Goal: Book appointment/travel/reservation

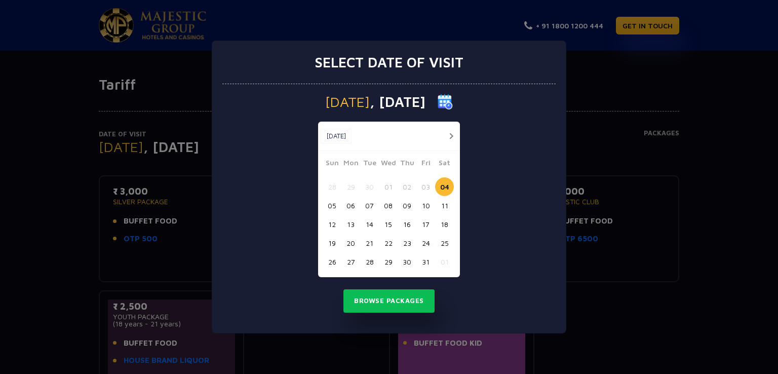
click at [447, 137] on button "button" at bounding box center [451, 136] width 13 height 13
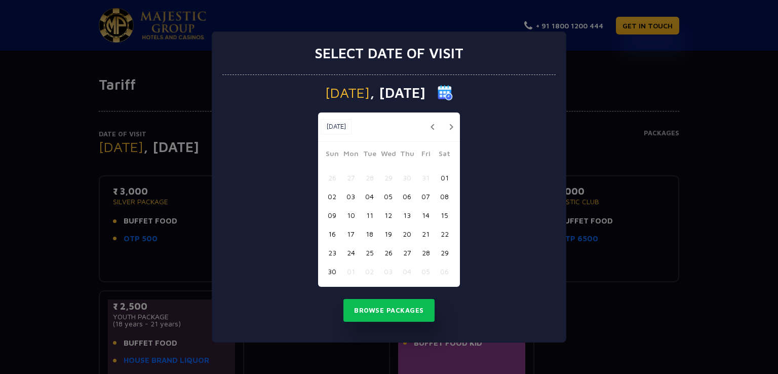
click at [429, 197] on button "07" at bounding box center [425, 196] width 19 height 19
click at [392, 308] on button "Browse Packages" at bounding box center [388, 310] width 91 height 23
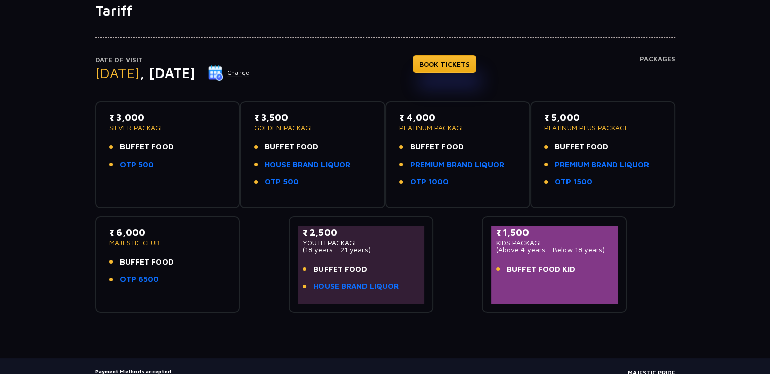
scroll to position [73, 0]
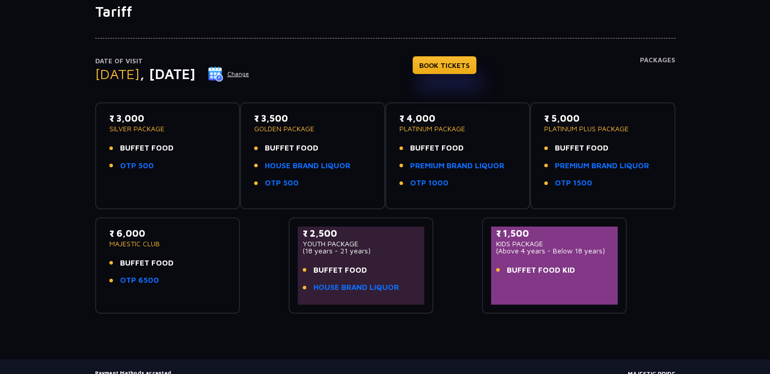
click at [250, 76] on button "Change" at bounding box center [229, 74] width 42 height 16
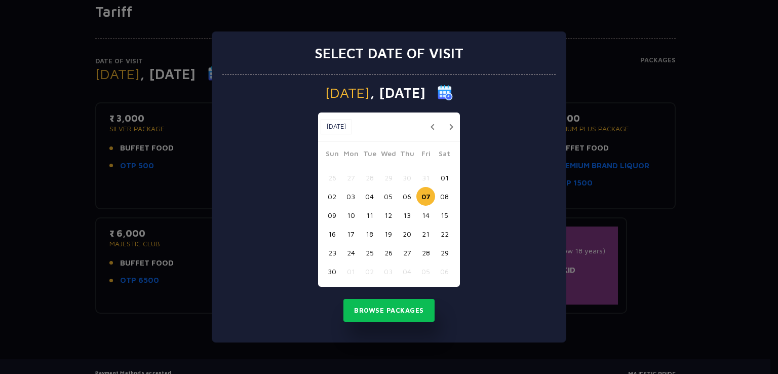
click at [440, 198] on button "08" at bounding box center [444, 196] width 19 height 19
click at [405, 317] on button "Browse Packages" at bounding box center [388, 310] width 91 height 23
